Goal: Book appointment/travel/reservation

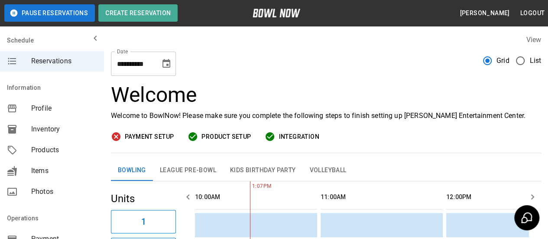
click at [164, 71] on button "Choose date, selected date is Jan 9, 2026" at bounding box center [166, 63] width 17 height 17
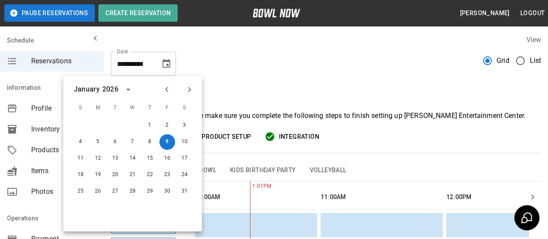
click at [164, 91] on icon "Previous month" at bounding box center [167, 89] width 10 height 10
click at [85, 190] on button "23" at bounding box center [81, 191] width 16 height 16
type input "**********"
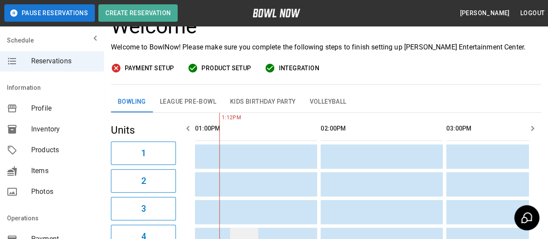
scroll to position [130, 0]
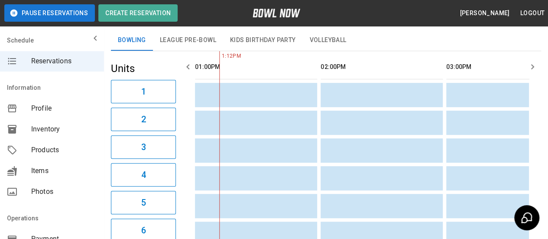
click at [187, 68] on icon "button" at bounding box center [188, 67] width 10 height 10
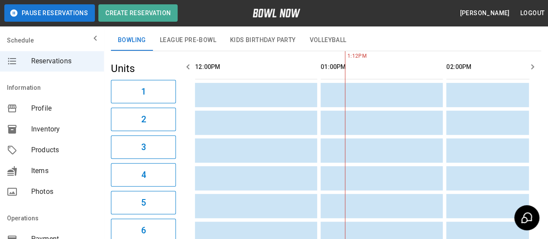
click at [187, 68] on icon "button" at bounding box center [188, 67] width 10 height 10
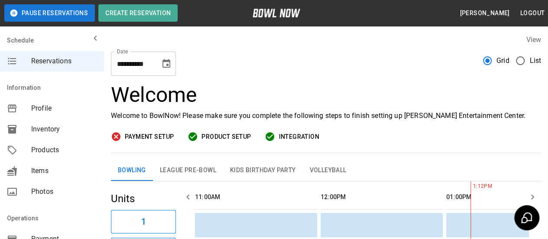
scroll to position [43, 0]
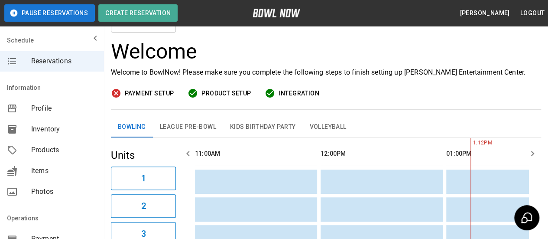
click at [190, 126] on button "League Pre-Bowl" at bounding box center [188, 127] width 70 height 21
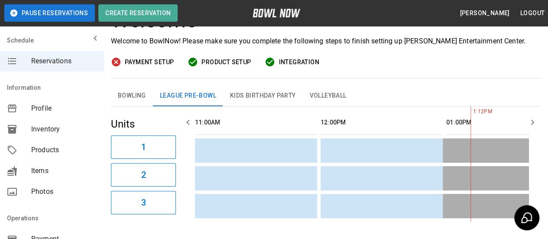
scroll to position [117, 0]
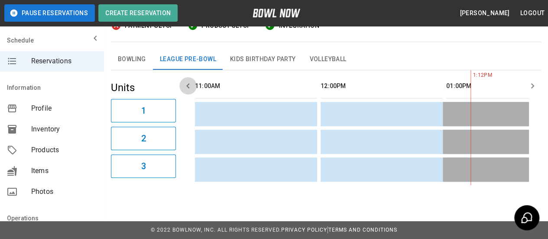
click at [191, 81] on icon "button" at bounding box center [188, 86] width 10 height 10
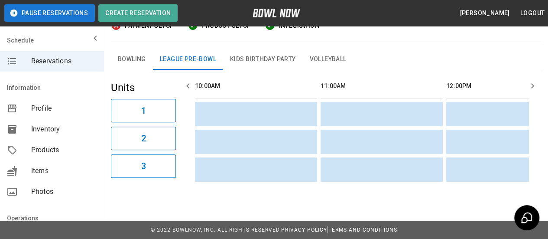
click at [191, 81] on icon "button" at bounding box center [188, 86] width 10 height 10
click at [251, 55] on button "Kids Birthday Party" at bounding box center [263, 59] width 80 height 21
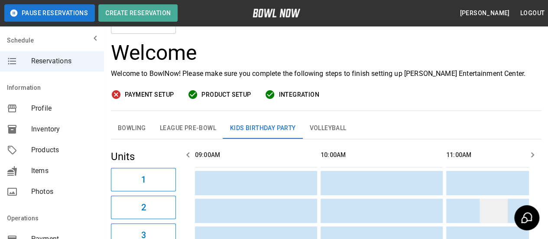
scroll to position [129, 0]
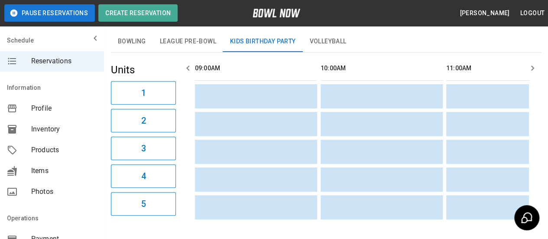
click at [534, 70] on icon "button" at bounding box center [532, 68] width 10 height 10
